Goal: Task Accomplishment & Management: Manage account settings

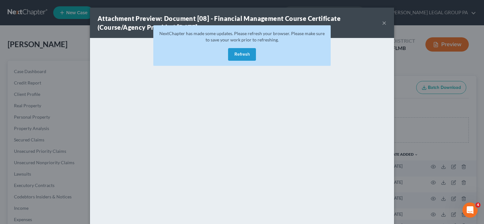
click at [383, 23] on button "×" at bounding box center [384, 23] width 4 height 8
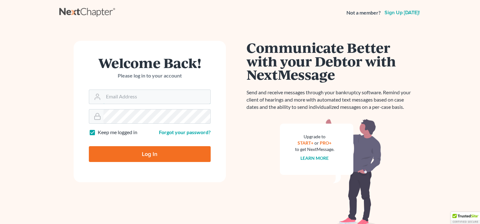
type input "[EMAIL_ADDRESS][DOMAIN_NAME]"
click at [151, 151] on input "Log In" at bounding box center [150, 154] width 122 height 16
type input "Thinking..."
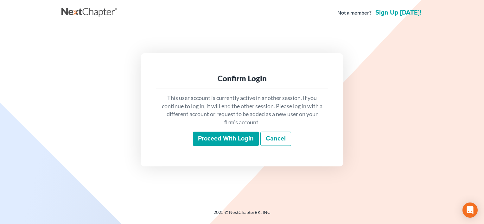
click at [235, 135] on input "Proceed with login" at bounding box center [226, 139] width 66 height 15
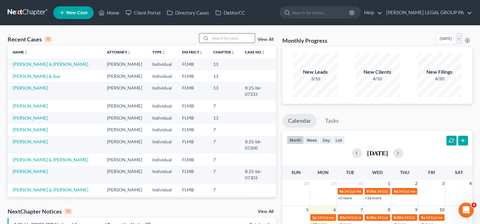
click at [233, 38] on input "search" at bounding box center [232, 38] width 44 height 9
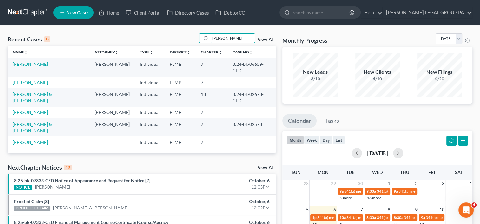
type input "terry"
click at [25, 62] on link "[PERSON_NAME]" at bounding box center [30, 63] width 35 height 5
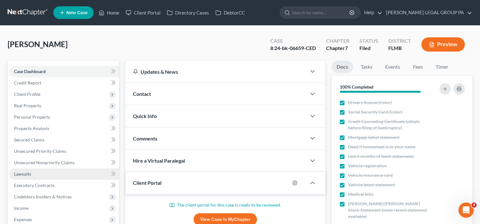
scroll to position [138, 0]
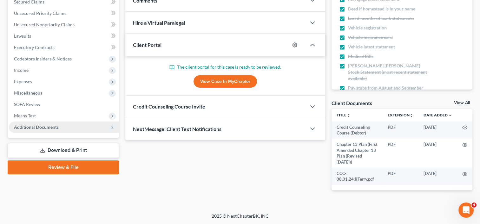
click at [38, 128] on span "Additional Documents" at bounding box center [36, 127] width 45 height 5
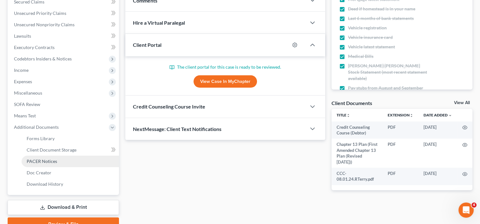
click at [42, 159] on span "PACER Notices" at bounding box center [42, 161] width 30 height 5
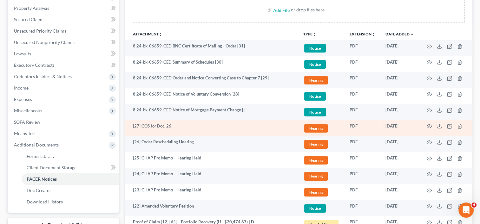
scroll to position [108, 0]
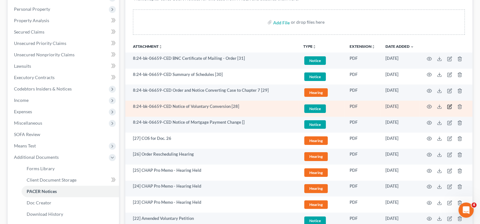
click at [451, 106] on icon "button" at bounding box center [449, 106] width 5 height 5
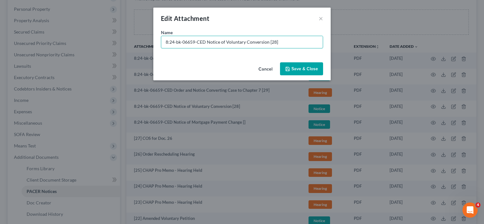
drag, startPoint x: 206, startPoint y: 43, endPoint x: 56, endPoint y: 48, distance: 149.4
click at [63, 48] on div "Edit Attachment × Name * 8:24-bk-06659-CED Notice of Voluntary Conversion [28] …" at bounding box center [242, 112] width 484 height 224
type input "[28] Notice of Voluntary Conversion to Chapter 7"
click at [288, 68] on icon "button" at bounding box center [287, 69] width 5 height 5
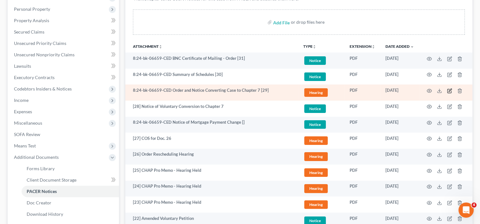
click at [449, 89] on icon "button" at bounding box center [449, 90] width 5 height 5
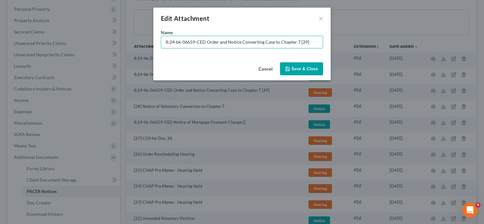
drag, startPoint x: 126, startPoint y: 43, endPoint x: 89, endPoint y: 42, distance: 36.8
click at [89, 42] on div "Edit Attachment × Name * 8:24-bk-06659-CED Order and Notice Converting Case to …" at bounding box center [242, 112] width 484 height 224
type input "[29] Order and Notice Converting Case to Chapter 7"
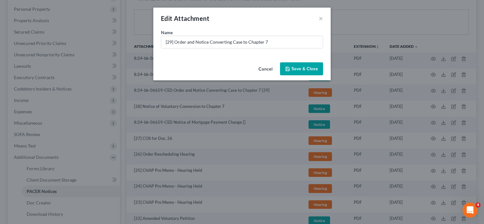
click at [300, 70] on span "Save & Close" at bounding box center [305, 68] width 27 height 5
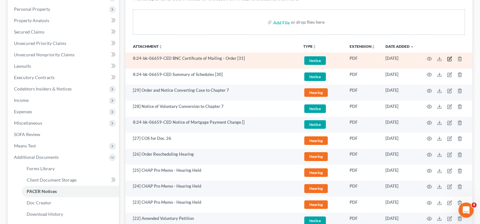
click at [449, 56] on icon "button" at bounding box center [449, 58] width 5 height 5
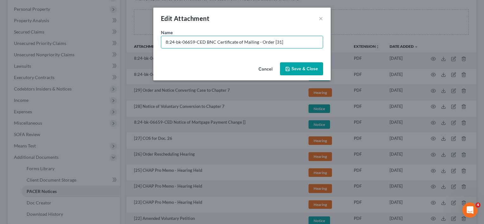
drag, startPoint x: 289, startPoint y: 41, endPoint x: 41, endPoint y: 41, distance: 248.5
click at [41, 41] on div "Edit Attachment × Name * 8:24-bk-06659-CED BNC Certificate of Mailing - Order […" at bounding box center [242, 112] width 484 height 224
type input "[31] COS for Doc. 29"
click at [298, 65] on button "Save & Close" at bounding box center [301, 68] width 43 height 13
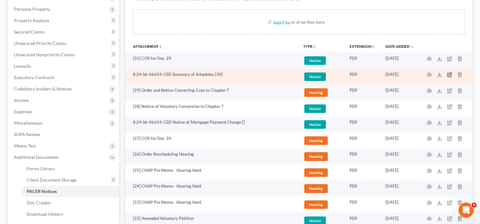
click at [449, 75] on icon "button" at bounding box center [449, 74] width 5 height 5
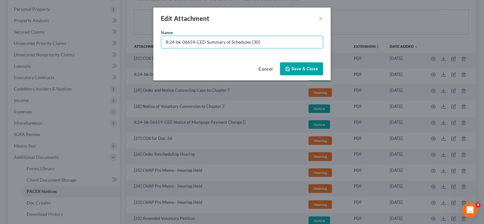
drag, startPoint x: 206, startPoint y: 44, endPoint x: 27, endPoint y: 44, distance: 179.1
click at [27, 44] on div "Edit Attachment × Name * 8:24-bk-06659-CED Summary of Schedules [30] Cancel Sav…" at bounding box center [242, 112] width 484 height 224
type input "[30] Summary of Schedules"
click at [293, 67] on span "Save & Close" at bounding box center [305, 68] width 27 height 5
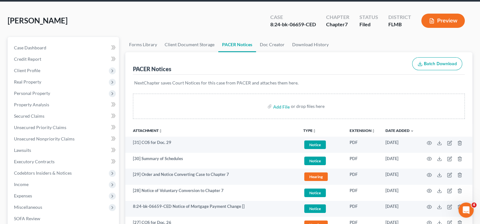
scroll to position [0, 0]
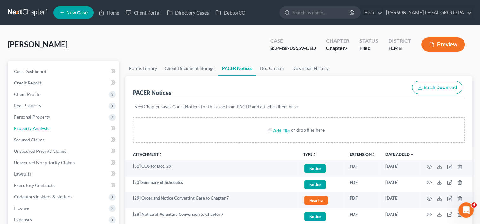
drag, startPoint x: 45, startPoint y: 128, endPoint x: 225, endPoint y: 154, distance: 181.3
click at [45, 128] on span "Property Analysis" at bounding box center [31, 128] width 35 height 5
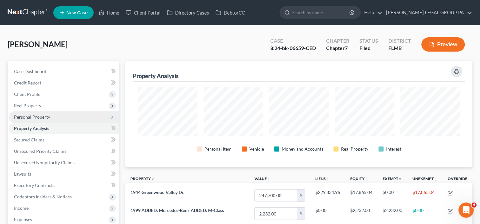
click at [59, 117] on span "Personal Property" at bounding box center [64, 117] width 110 height 11
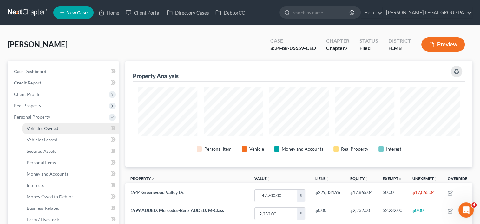
click at [61, 131] on link "Vehicles Owned" at bounding box center [70, 128] width 97 height 11
